Goal: Task Accomplishment & Management: Manage account settings

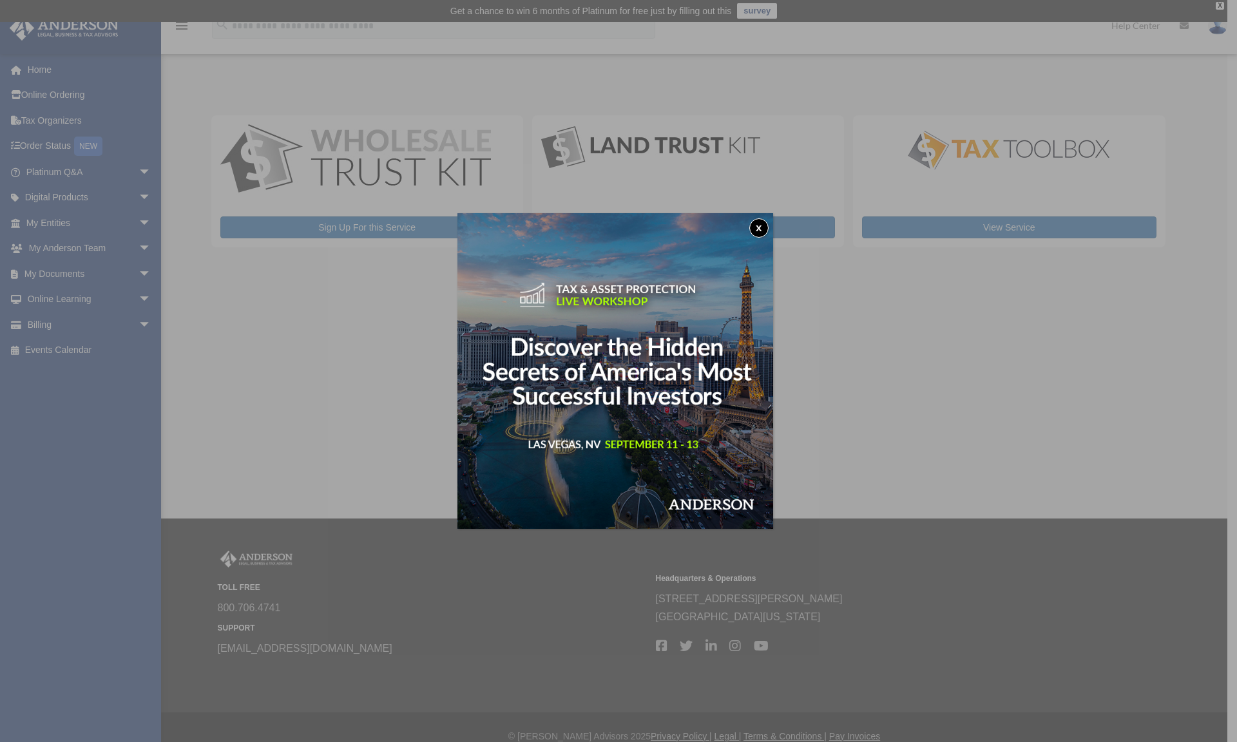
click at [767, 227] on button "x" at bounding box center [758, 227] width 19 height 19
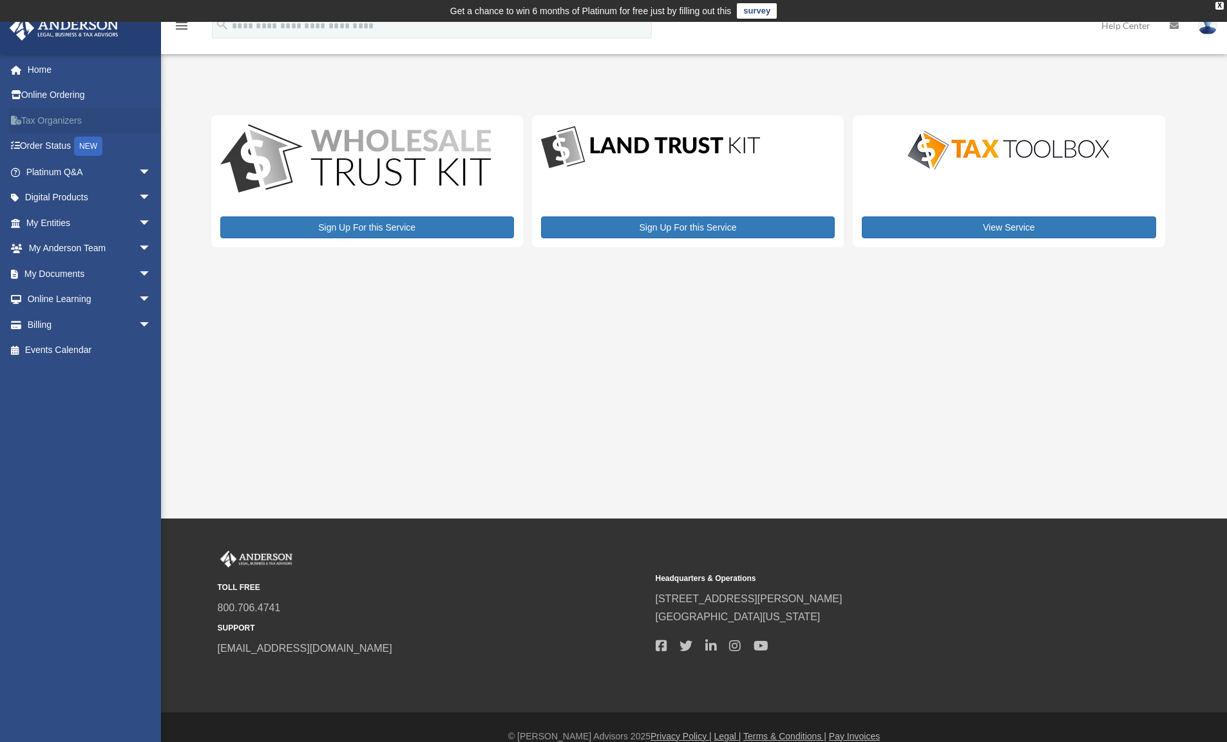
click at [81, 115] on link "Tax Organizers" at bounding box center [90, 121] width 162 height 26
click at [99, 271] on link "My Documents arrow_drop_down" at bounding box center [90, 274] width 162 height 26
click at [138, 271] on span "arrow_drop_down" at bounding box center [151, 274] width 26 height 26
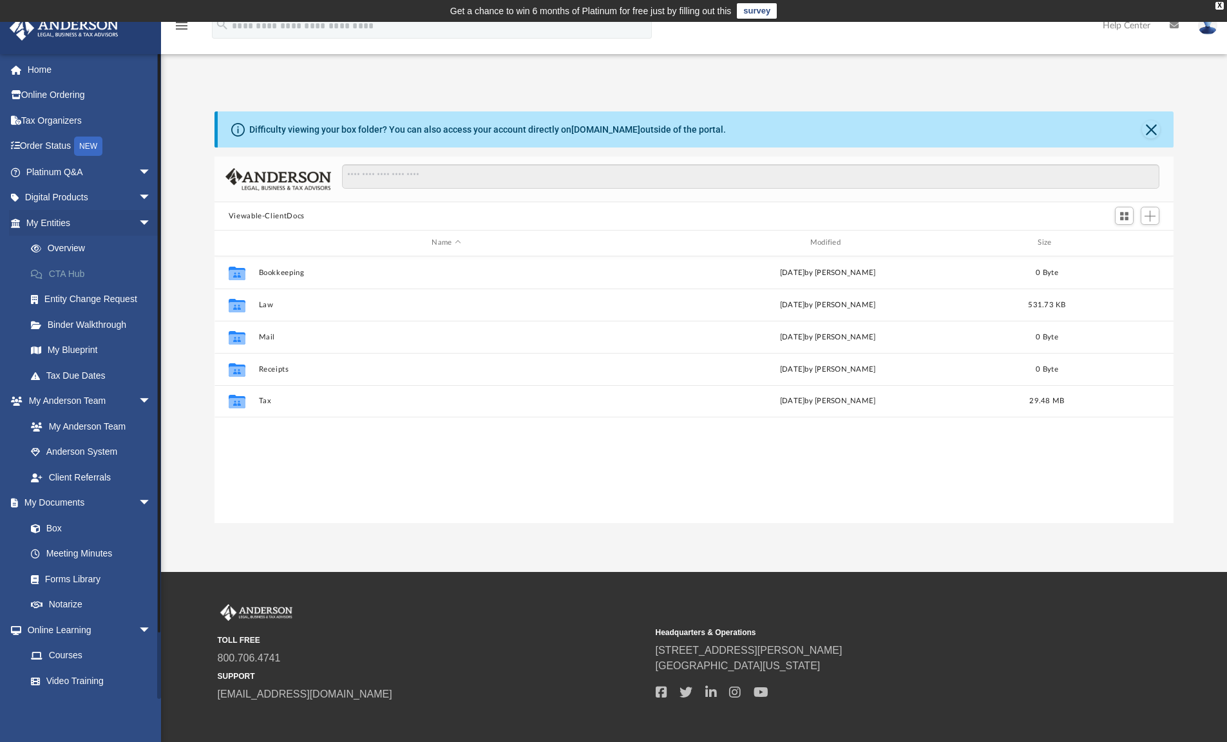
scroll to position [283, 949]
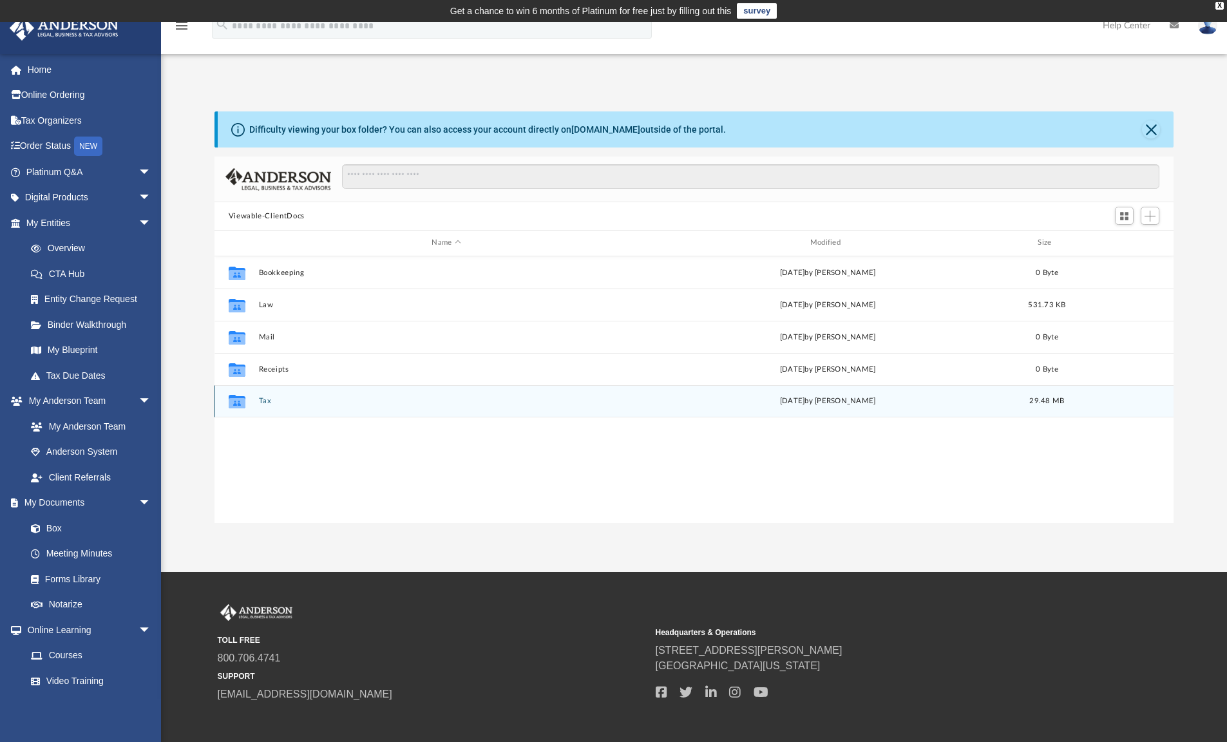
click at [250, 397] on div "Collaborated Folder" at bounding box center [237, 401] width 32 height 21
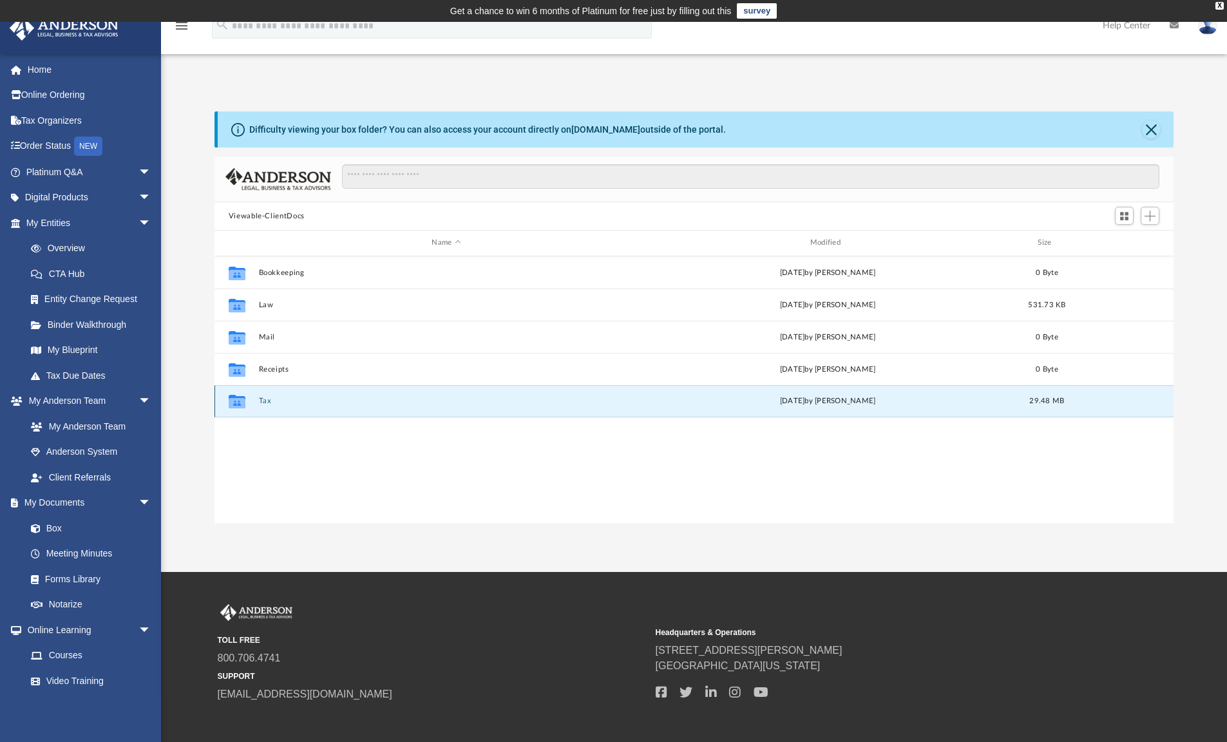
click at [269, 399] on button "Tax" at bounding box center [445, 401] width 375 height 8
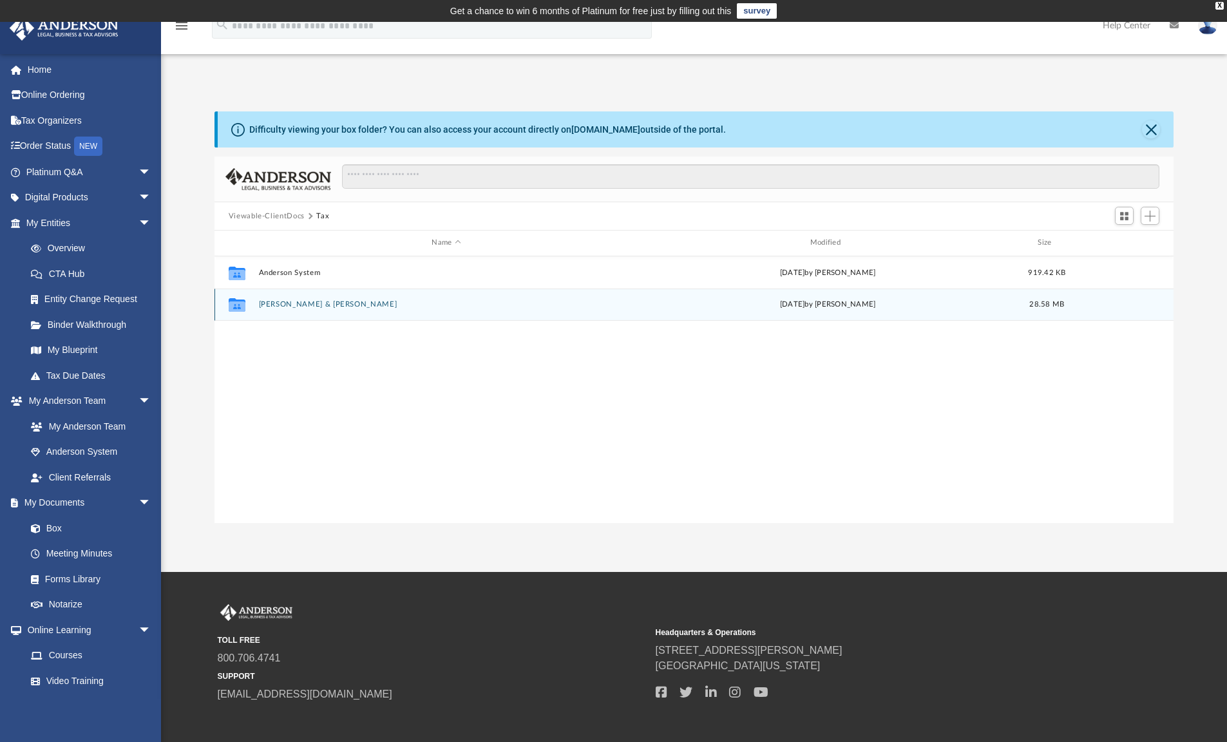
click at [371, 304] on button "Lutz, Christopher & Frances" at bounding box center [445, 304] width 375 height 8
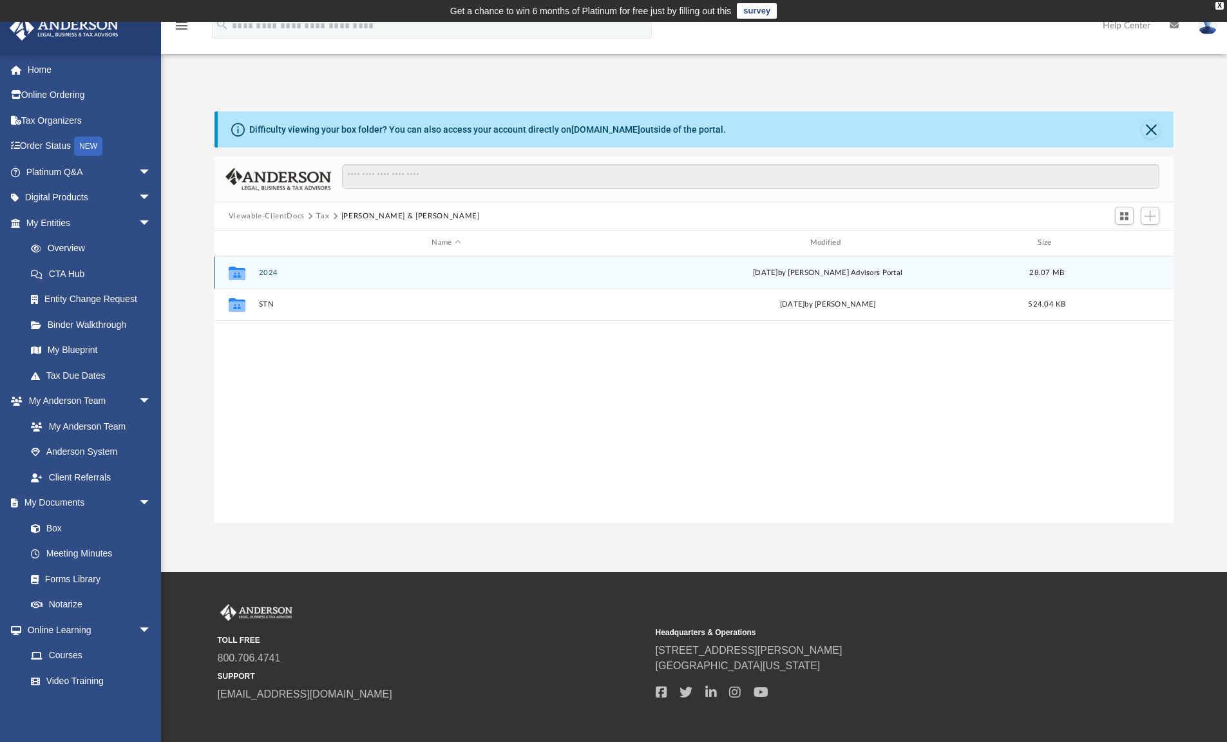
click at [276, 265] on div "Collaborated Folder 2024 Thu Jul 17 2025 by Anderson Advisors Portal 28.07 MB" at bounding box center [694, 272] width 960 height 32
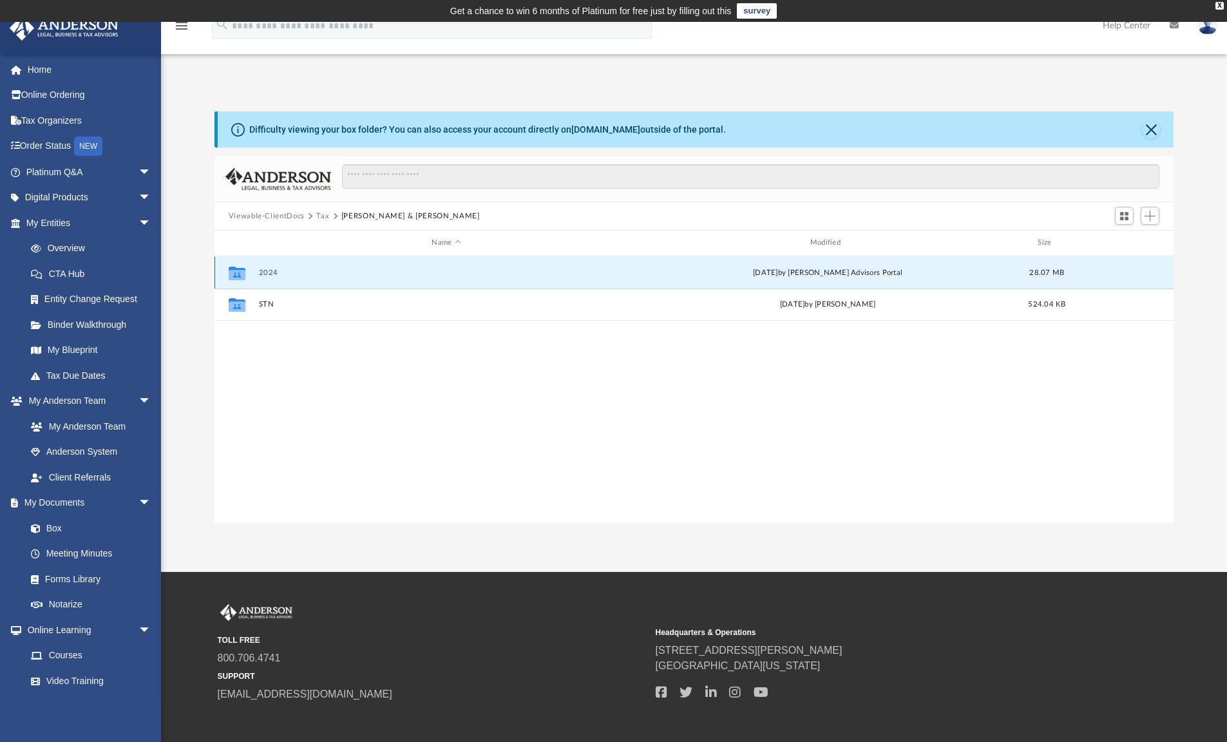
click at [276, 270] on button "2024" at bounding box center [445, 273] width 375 height 8
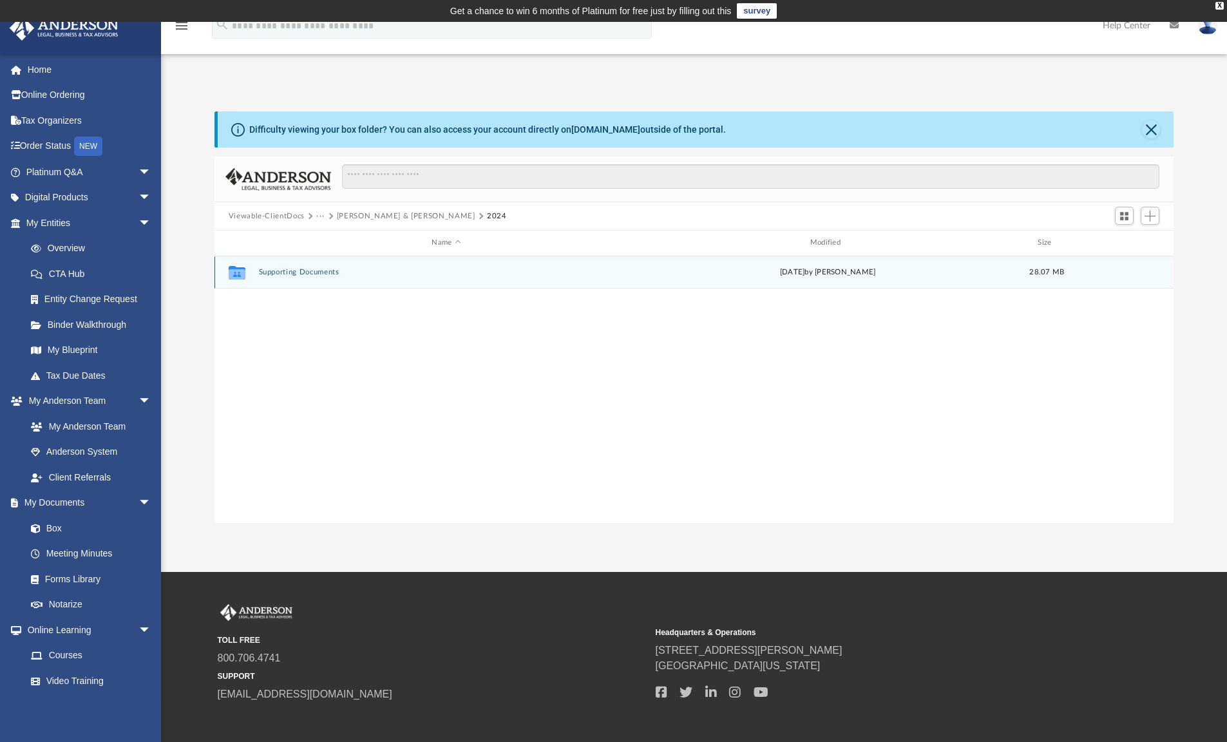
click at [292, 271] on button "Supporting Documents" at bounding box center [445, 272] width 375 height 8
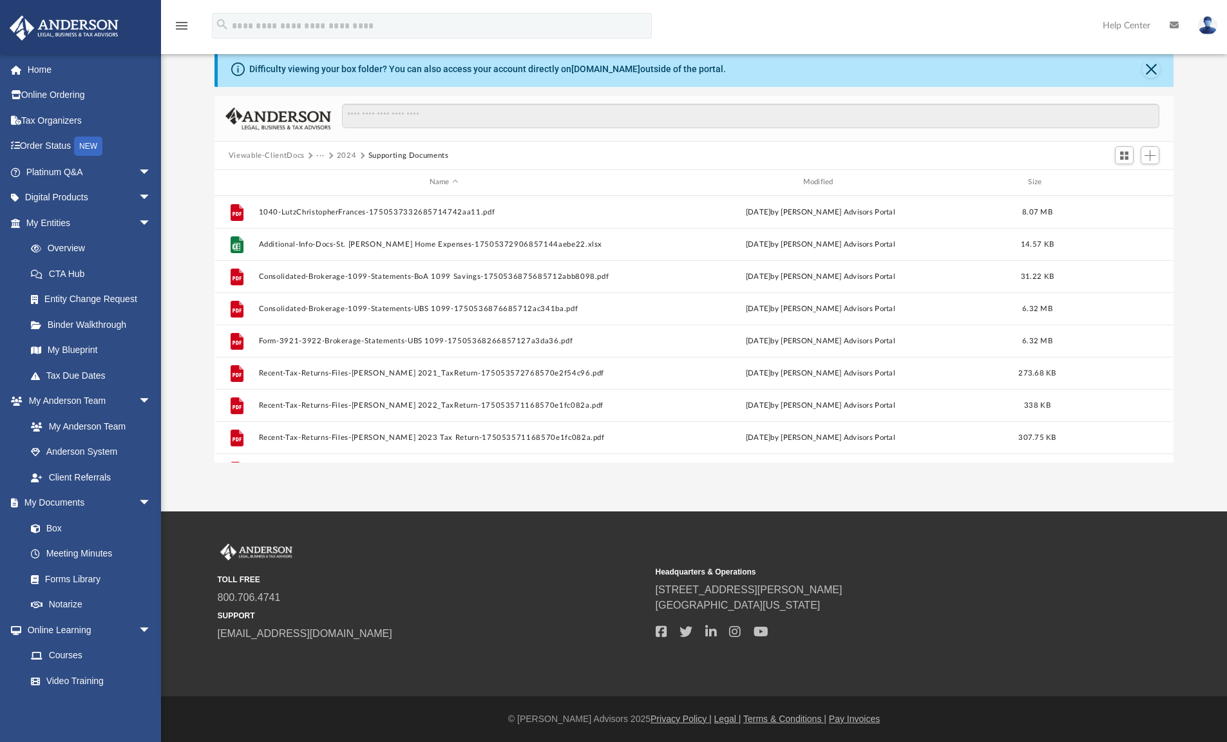
scroll to position [0, 0]
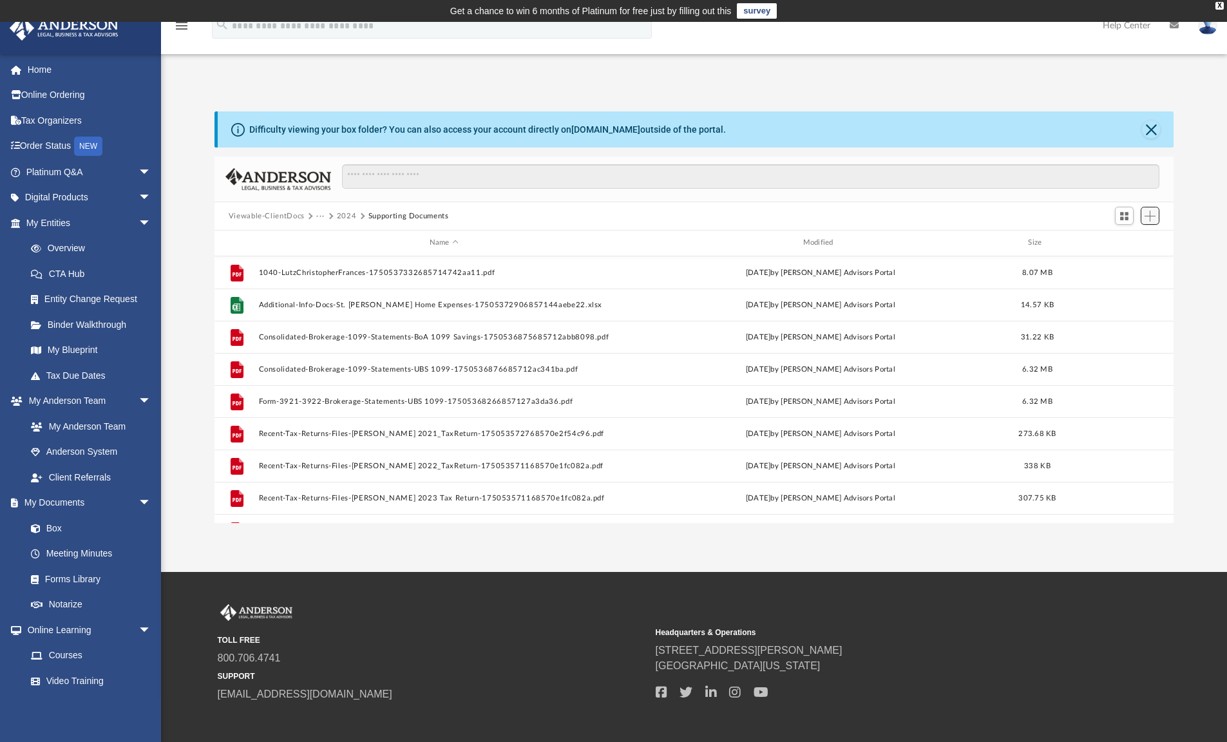
click at [1156, 216] on button "Add" at bounding box center [1150, 216] width 19 height 18
click at [1144, 241] on li "Upload" at bounding box center [1131, 241] width 41 height 14
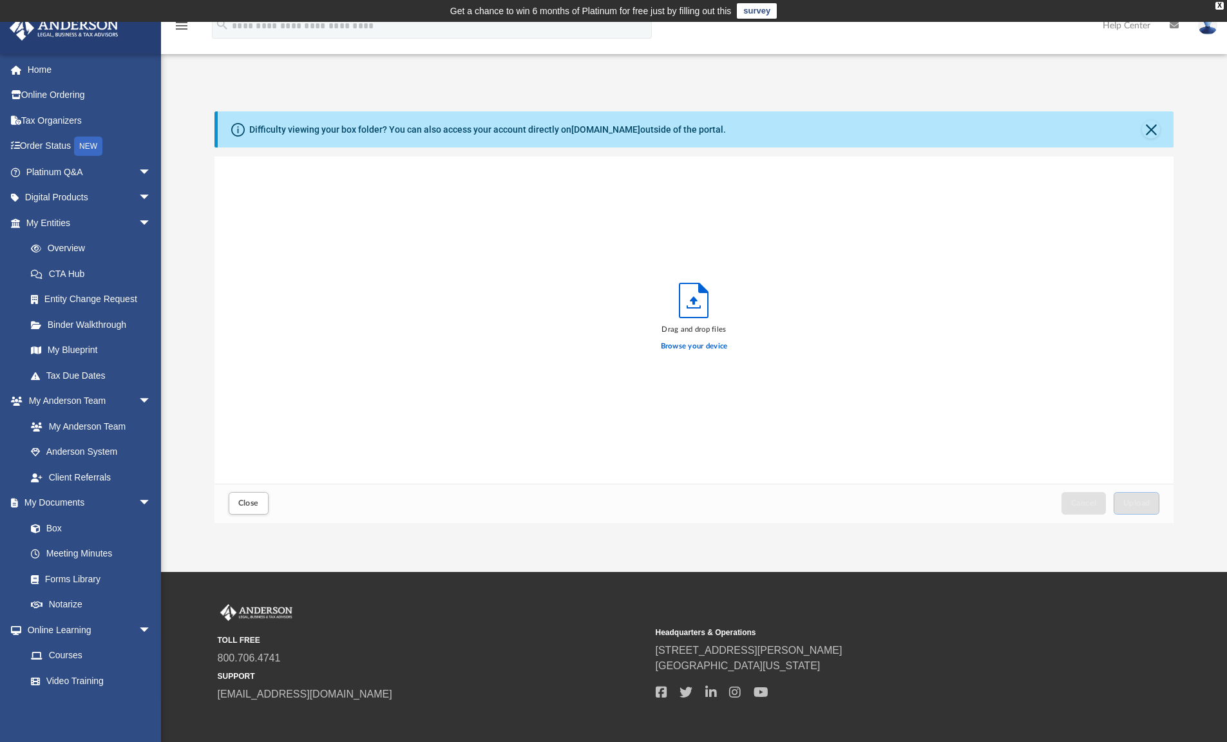
scroll to position [317, 949]
click at [717, 344] on label "Browse your device" at bounding box center [694, 347] width 67 height 12
click at [0, 0] on input "Browse your device" at bounding box center [0, 0] width 0 height 0
click at [1141, 506] on span "Upload" at bounding box center [1136, 503] width 27 height 8
click at [1151, 129] on button "Close" at bounding box center [1151, 129] width 18 height 18
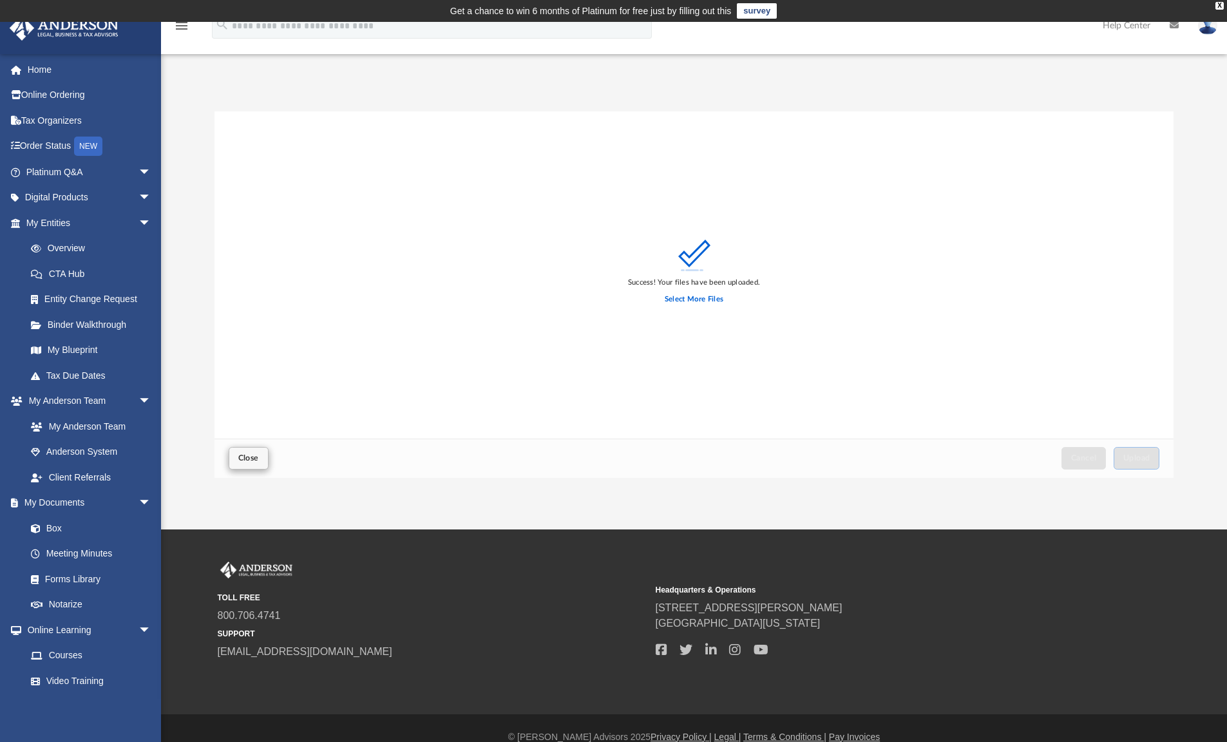
click at [240, 456] on span "Close" at bounding box center [248, 458] width 21 height 8
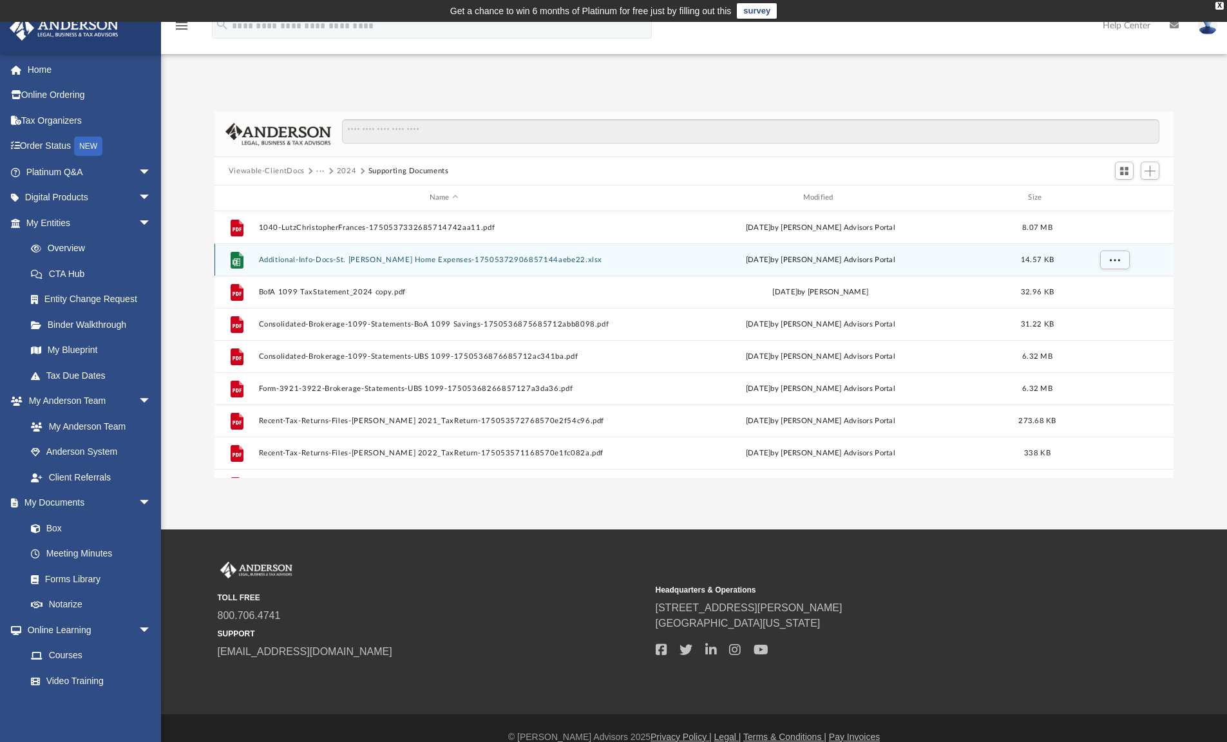
click at [448, 253] on div "File Additional-Info-Docs-St. Pete Home Expenses-17505372906857144aebe22.xlsx S…" at bounding box center [694, 259] width 960 height 32
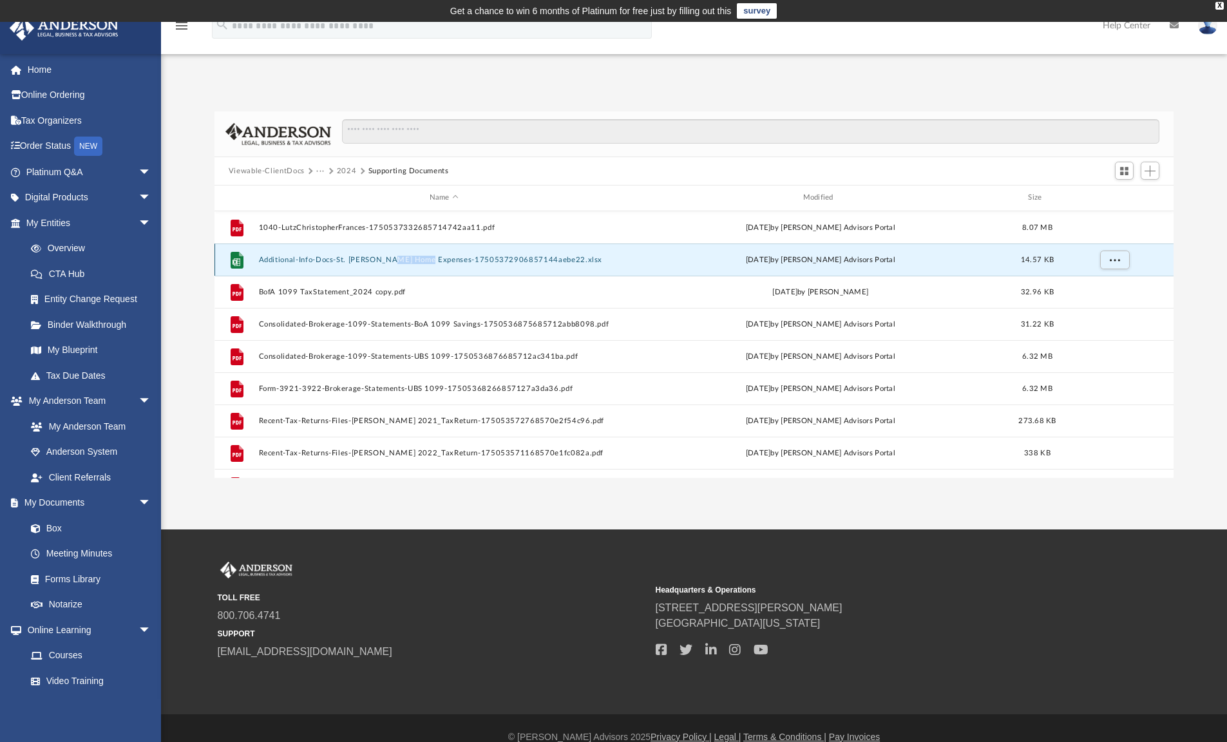
click at [377, 256] on button "Additional-Info-Docs-St. Pete Home Expenses-17505372906857144aebe22.xlsx" at bounding box center [443, 260] width 371 height 8
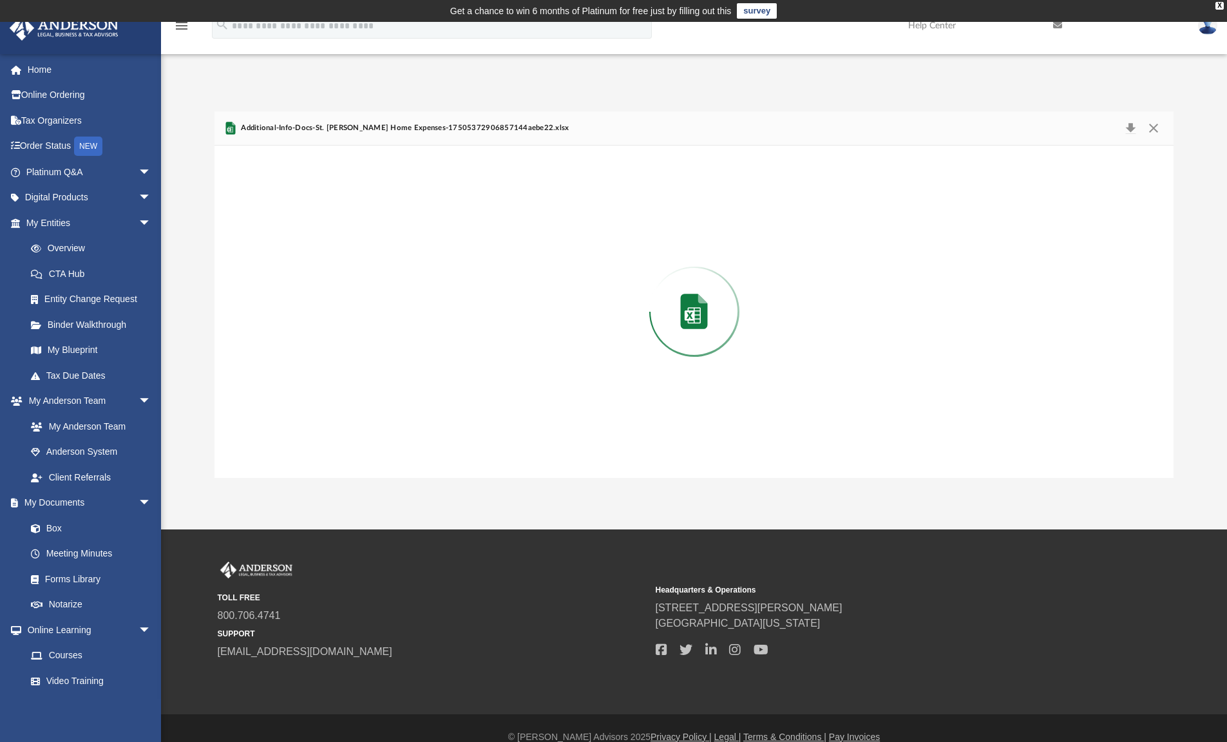
click at [377, 254] on div "Preview" at bounding box center [694, 312] width 960 height 332
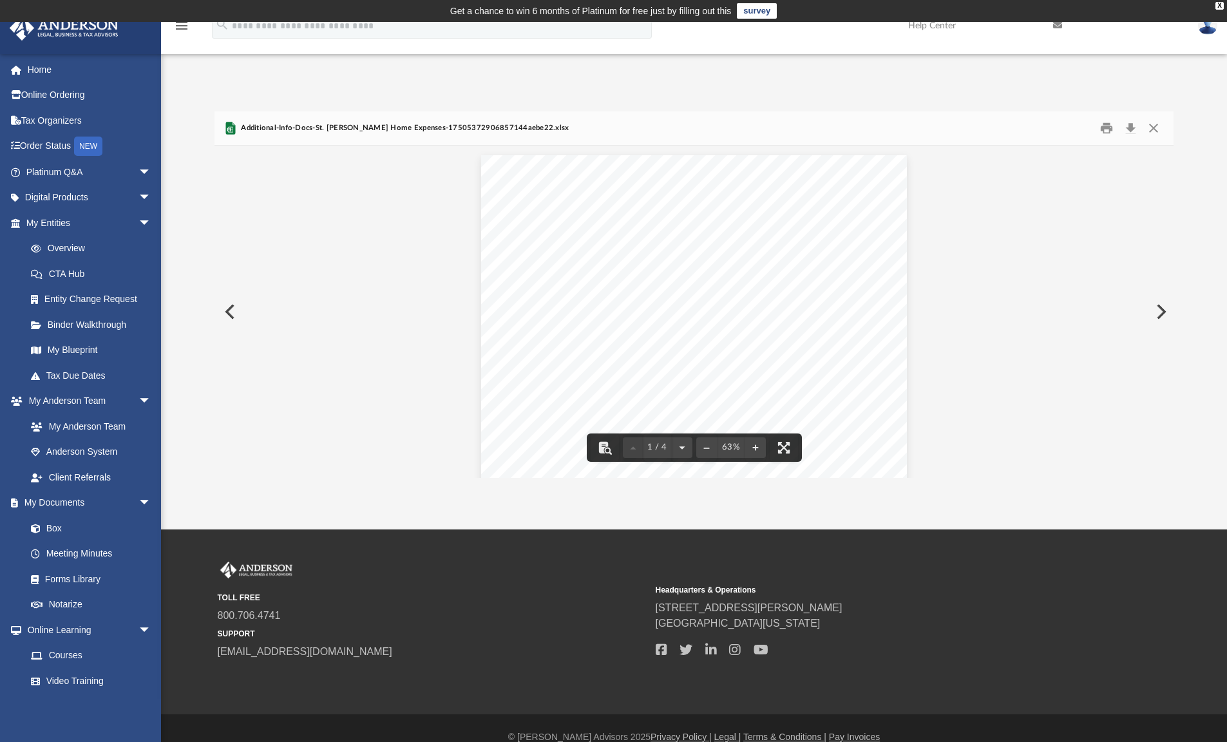
click at [705, 272] on span "Termite warranty" at bounding box center [679, 270] width 50 height 6
click at [756, 449] on button "File preview" at bounding box center [755, 447] width 21 height 28
click at [756, 448] on button "File preview" at bounding box center [755, 447] width 21 height 28
click at [757, 448] on button "File preview" at bounding box center [755, 447] width 21 height 28
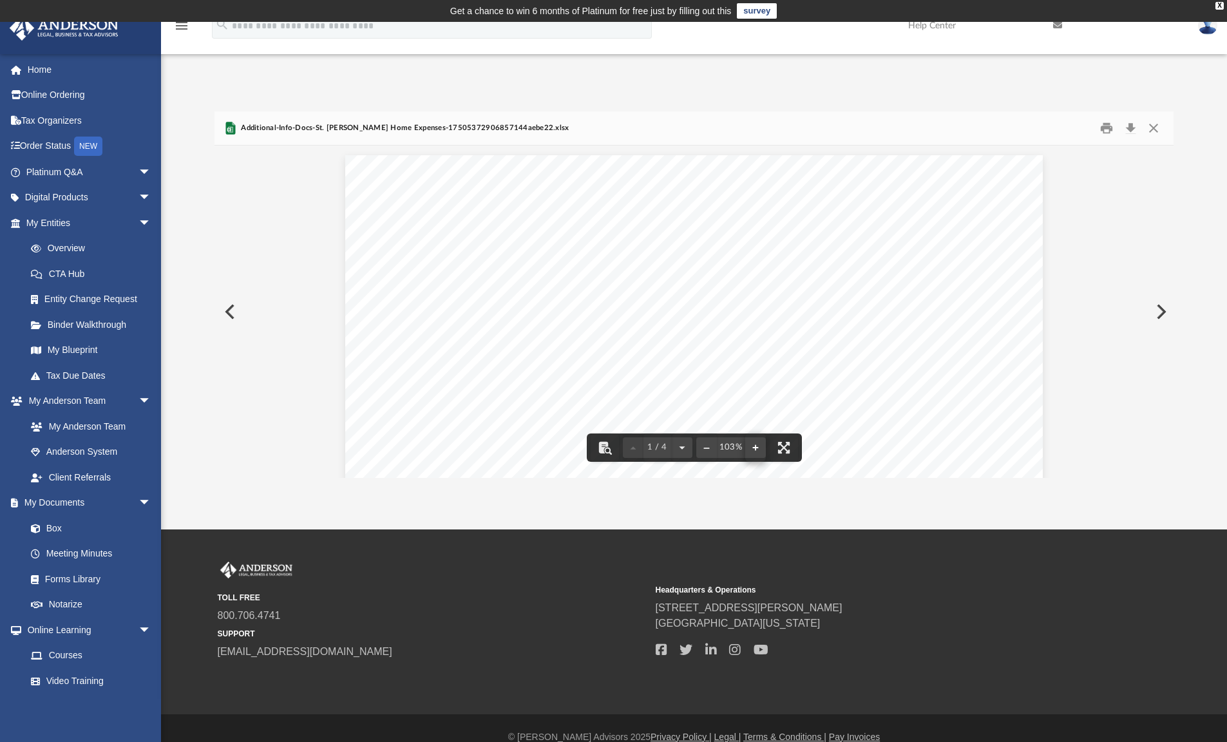
click at [757, 448] on button "File preview" at bounding box center [755, 447] width 21 height 28
click at [815, 298] on div "Sheet1 Date To/From Description Amount Ongoing? 4/7/2024 AC Marriott St. Pete H…" at bounding box center [694, 451] width 766 height 592
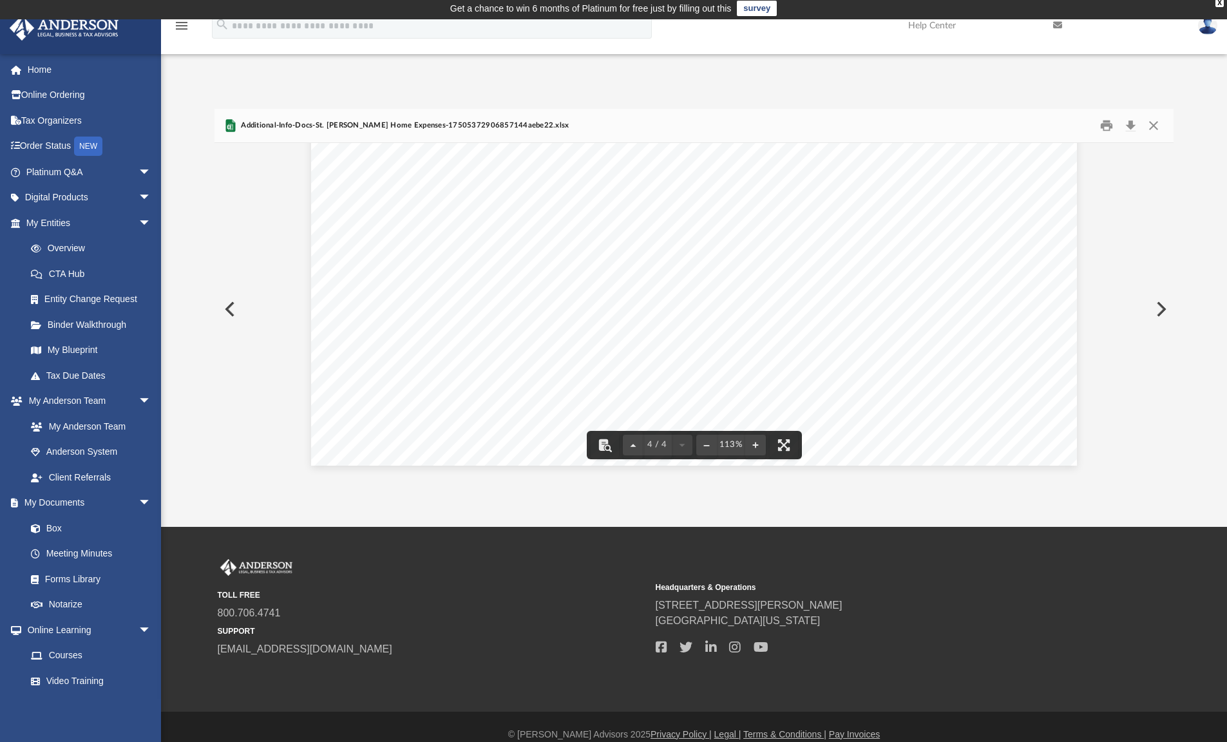
scroll to position [22, 0]
